Goal: Task Accomplishment & Management: Use online tool/utility

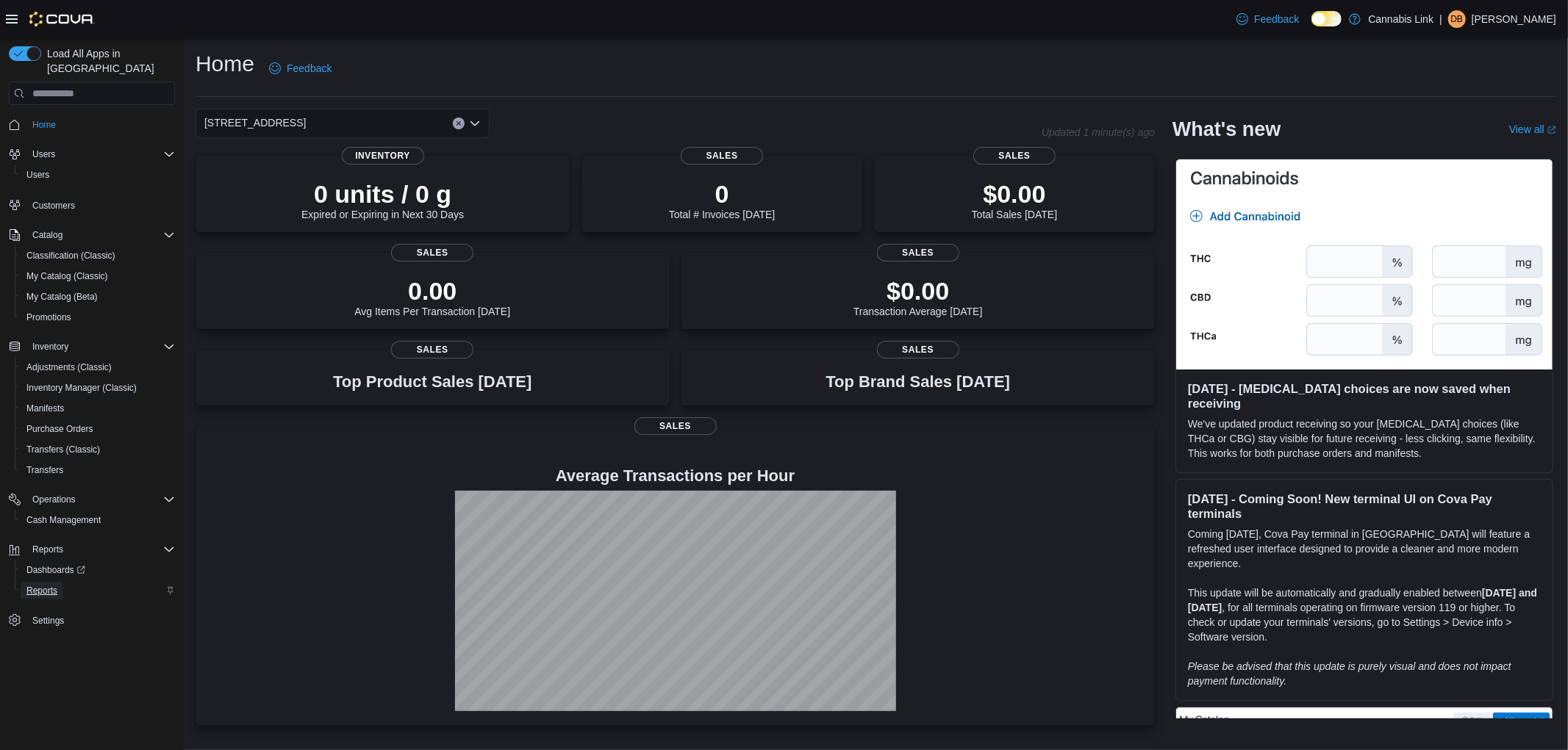
click at [41, 585] on span "Reports" at bounding box center [42, 590] width 30 height 12
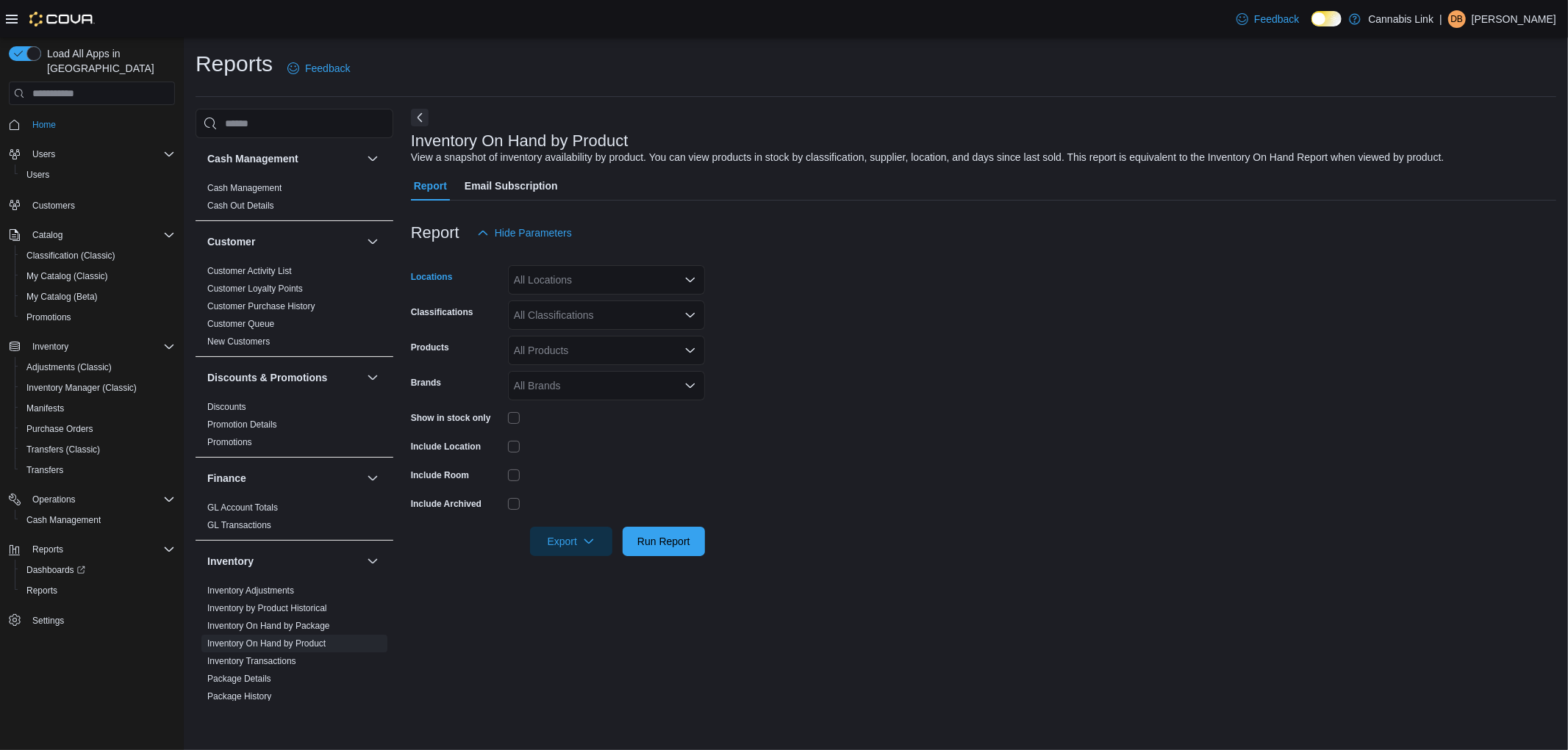
click at [569, 285] on div "All Locations" at bounding box center [607, 280] width 197 height 30
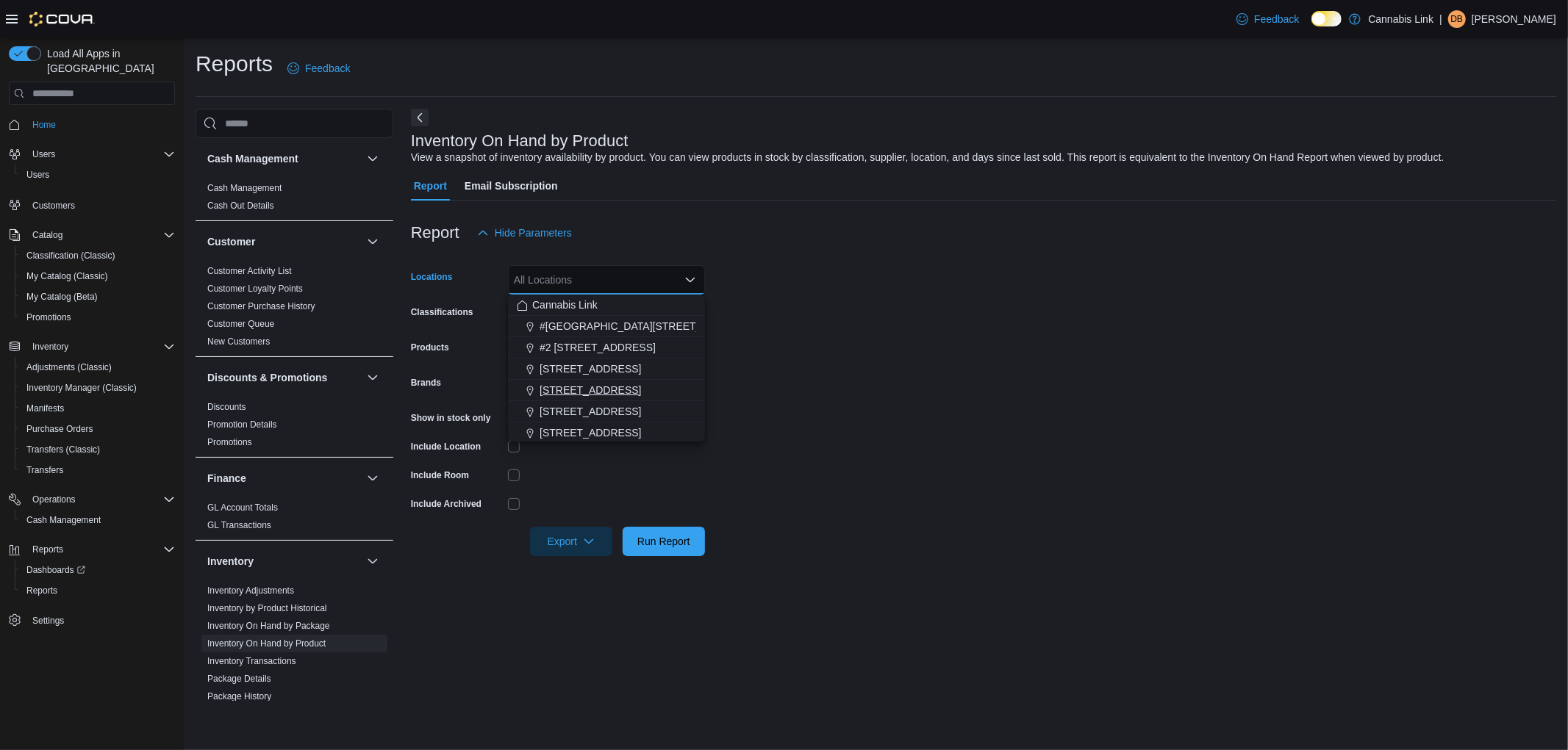
click at [584, 391] on span "[STREET_ADDRESS]" at bounding box center [590, 390] width 101 height 14
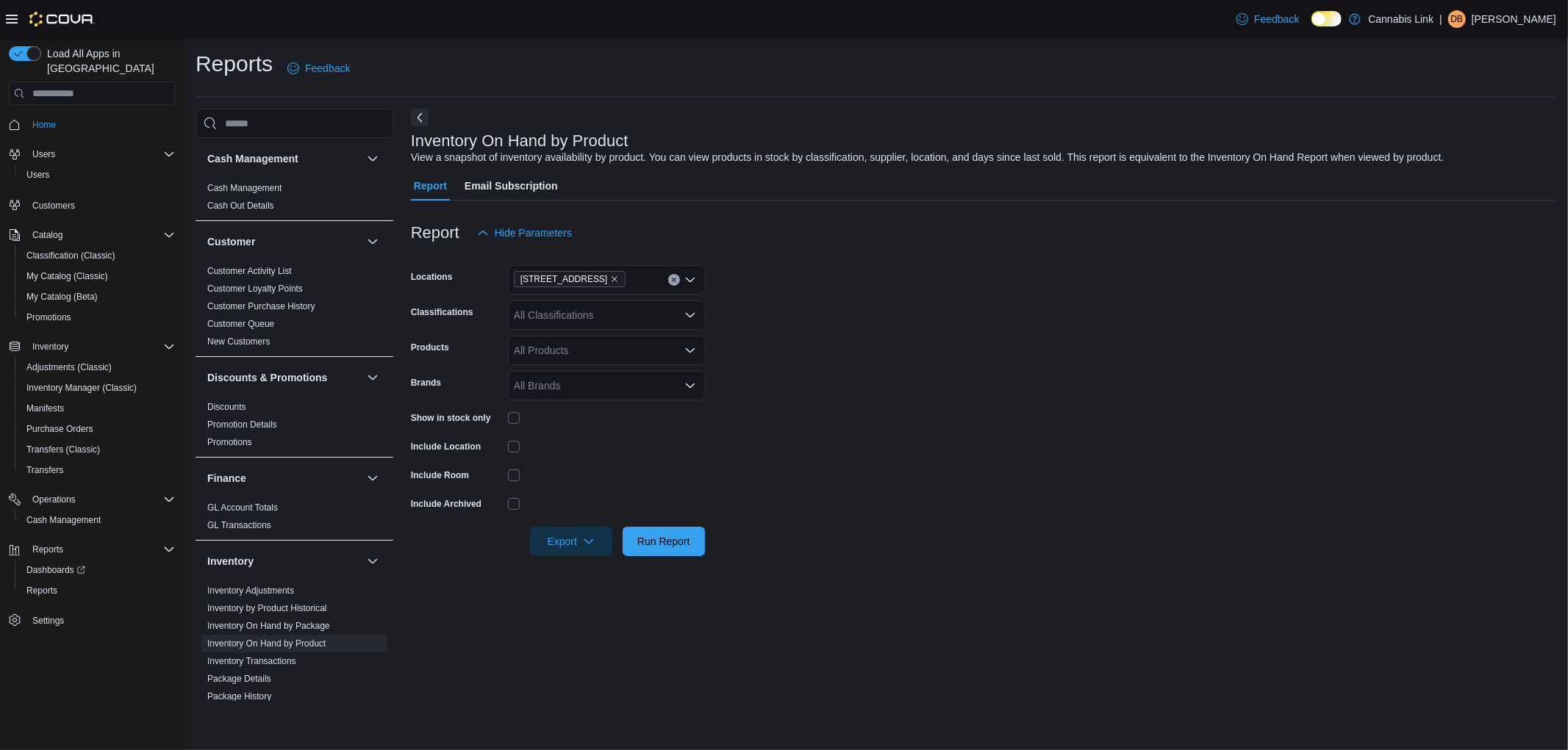
drag, startPoint x: 805, startPoint y: 343, endPoint x: 779, endPoint y: 349, distance: 26.7
click at [804, 343] on form "Locations [STREET_ADDRESS] Classifications All Classifications Products All Pro…" at bounding box center [983, 402] width 1145 height 309
click at [566, 545] on span "Export" at bounding box center [571, 541] width 65 height 30
click at [600, 567] on span "Export to Excel" at bounding box center [573, 570] width 66 height 12
